Goal: Task Accomplishment & Management: Manage account settings

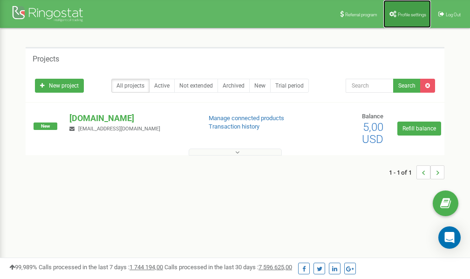
click at [406, 12] on span "Profile settings" at bounding box center [412, 14] width 28 height 5
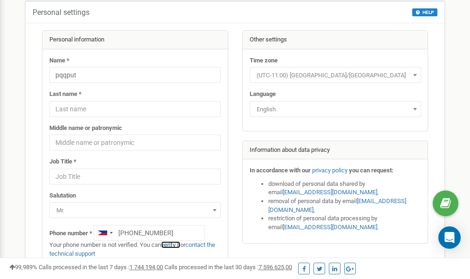
click at [177, 244] on link "verify it" at bounding box center [170, 244] width 19 height 7
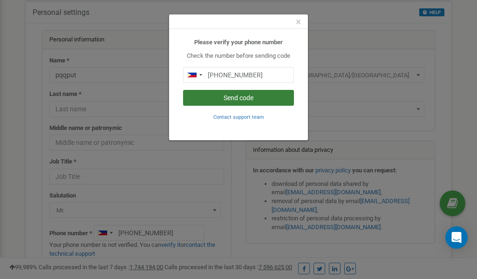
click at [249, 100] on button "Send code" at bounding box center [238, 98] width 111 height 16
